Goal: Check status: Check status

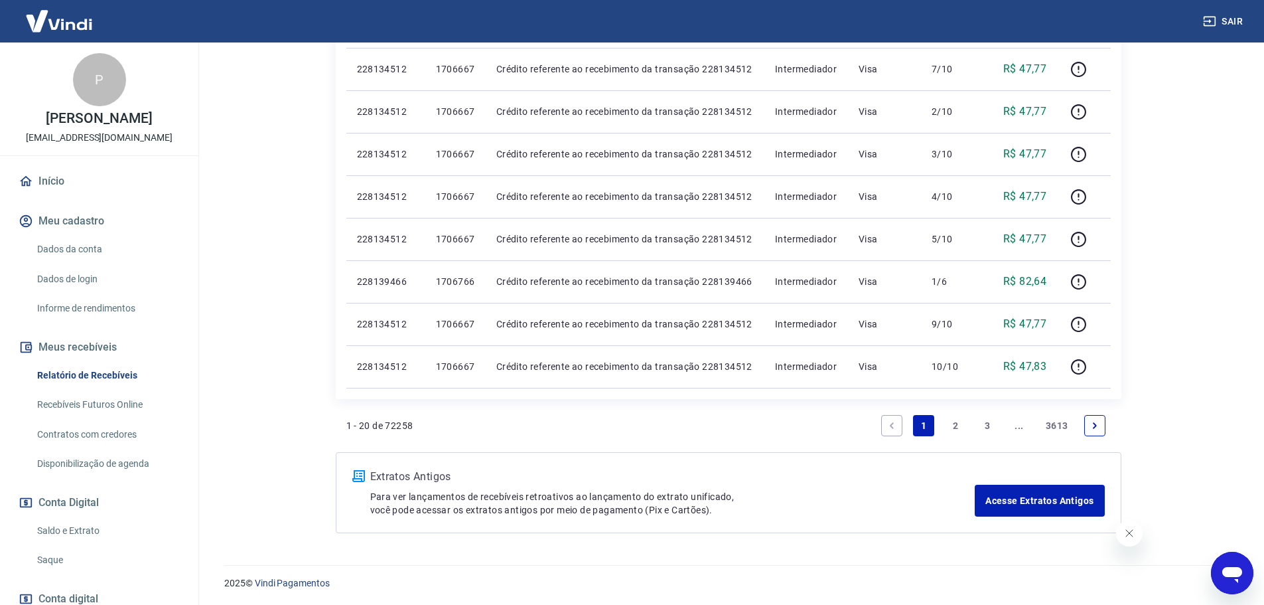
scroll to position [842, 0]
click at [86, 544] on link "Saldo e Extrato" at bounding box center [107, 530] width 151 height 27
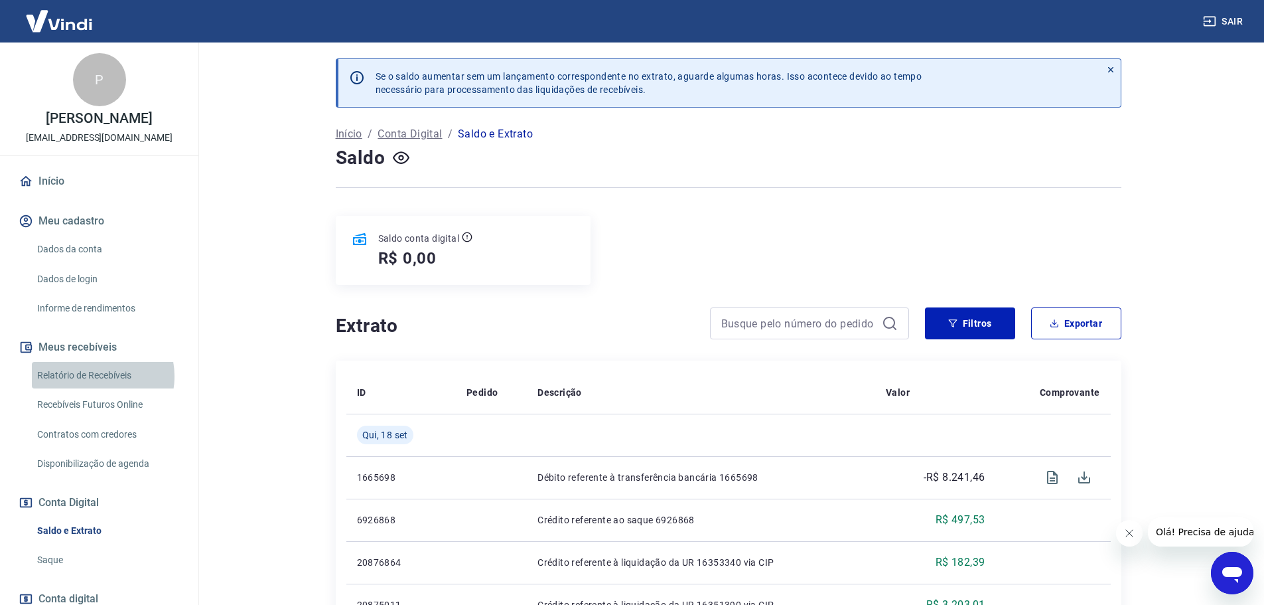
click at [96, 389] on link "Relatório de Recebíveis" at bounding box center [107, 375] width 151 height 27
